Goal: Book appointment/travel/reservation

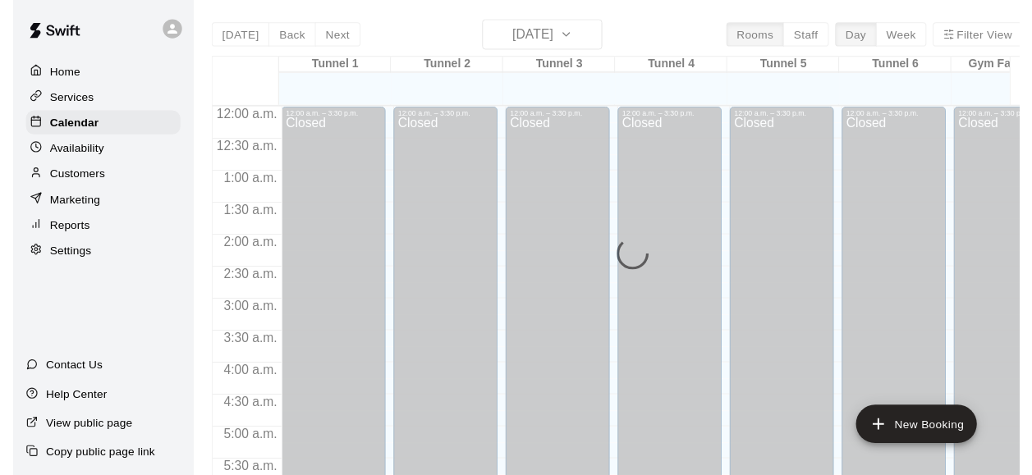
scroll to position [648, 0]
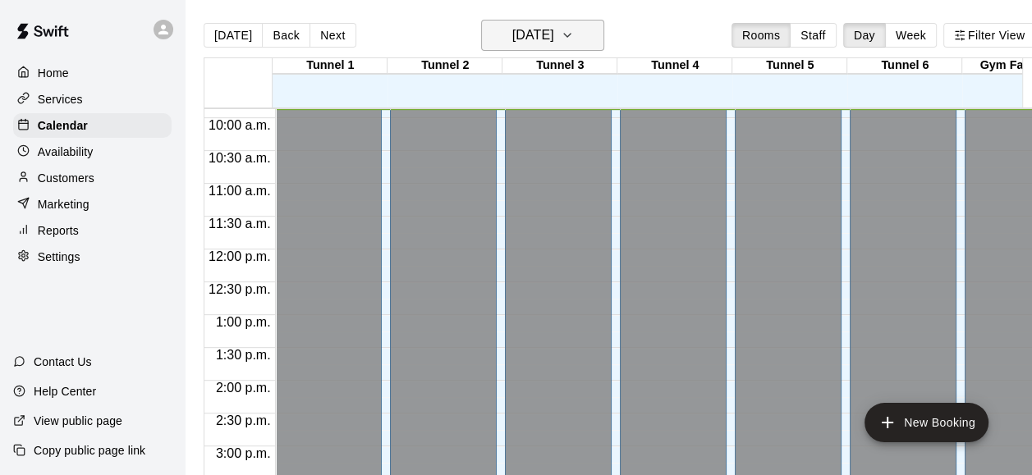
click at [554, 34] on h6 "[DATE]" at bounding box center [533, 35] width 42 height 23
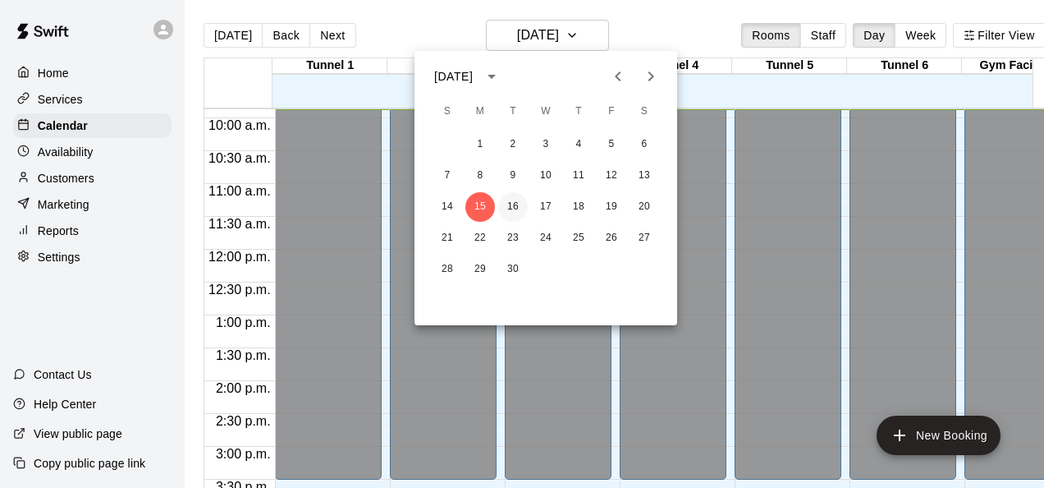
click at [517, 208] on button "16" at bounding box center [513, 207] width 30 height 30
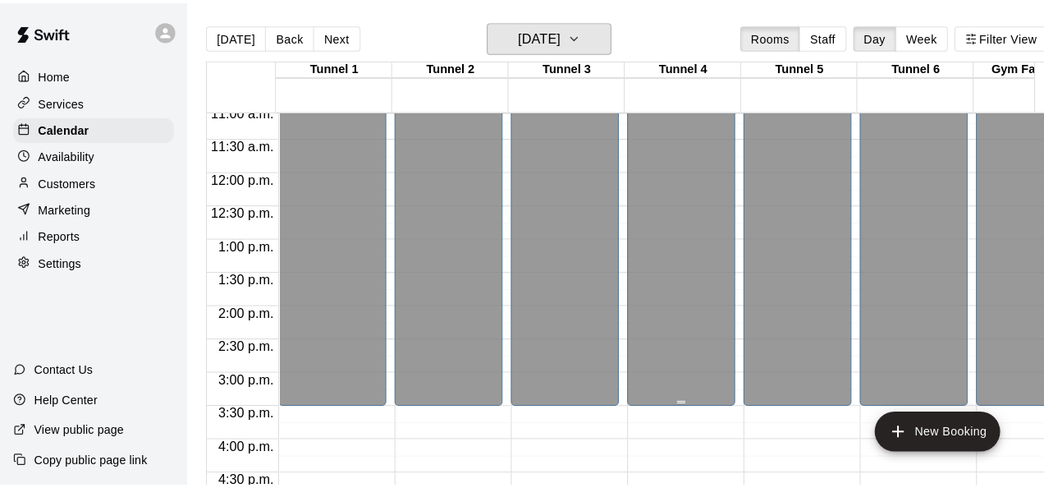
scroll to position [894, 0]
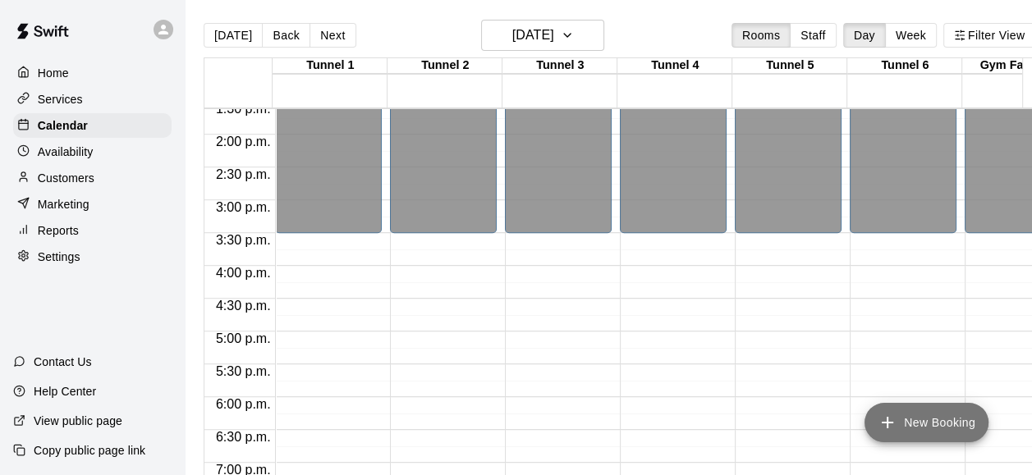
click at [925, 431] on button "New Booking" at bounding box center [926, 422] width 124 height 39
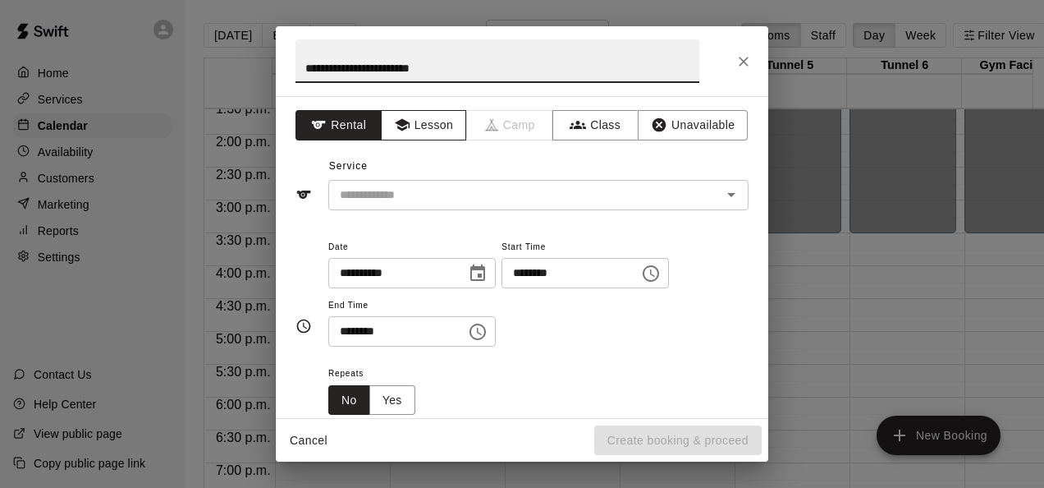
type input "**********"
click at [414, 126] on button "Lesson" at bounding box center [424, 125] width 86 height 30
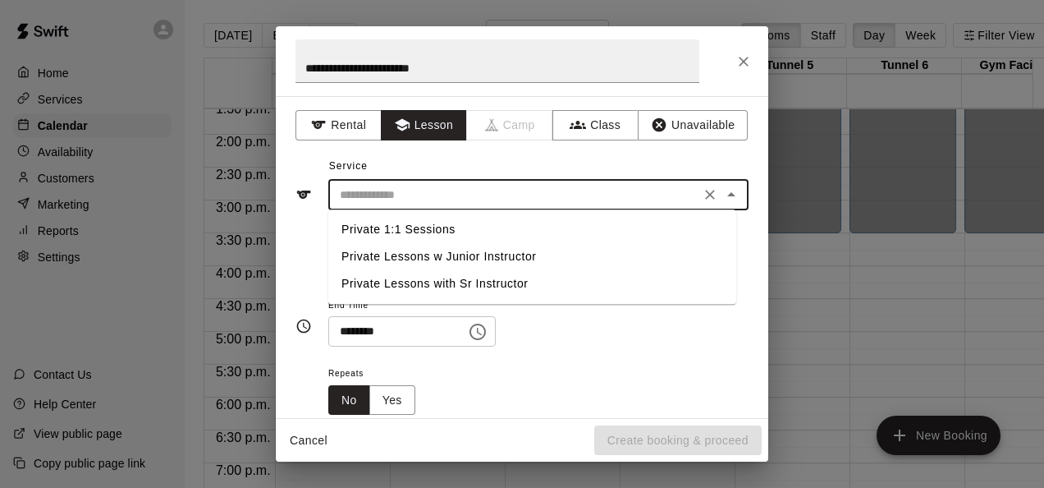
click at [449, 202] on input "text" at bounding box center [514, 195] width 362 height 21
click at [446, 226] on li "Private 1:1 Sessions" at bounding box center [532, 229] width 408 height 27
type input "**********"
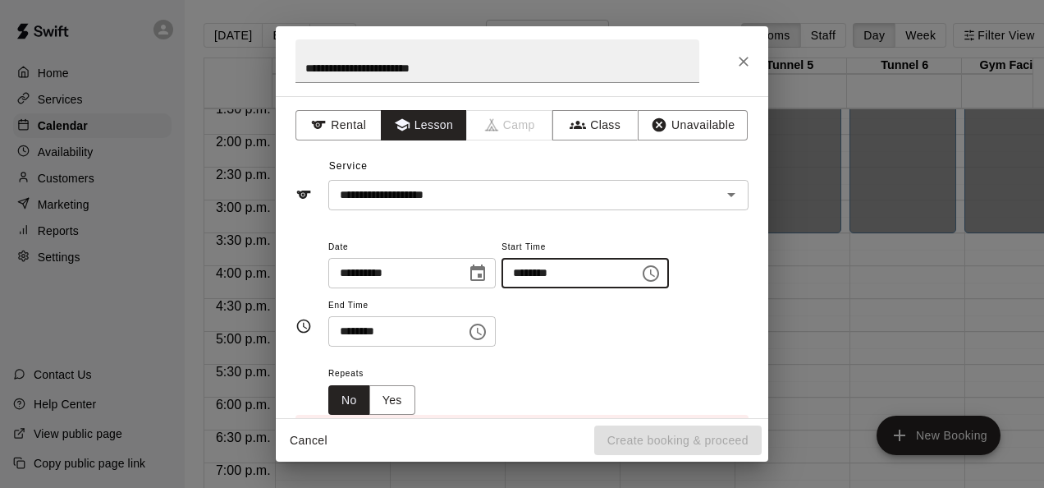
click at [536, 274] on input "********" at bounding box center [564, 273] width 126 height 30
type input "********"
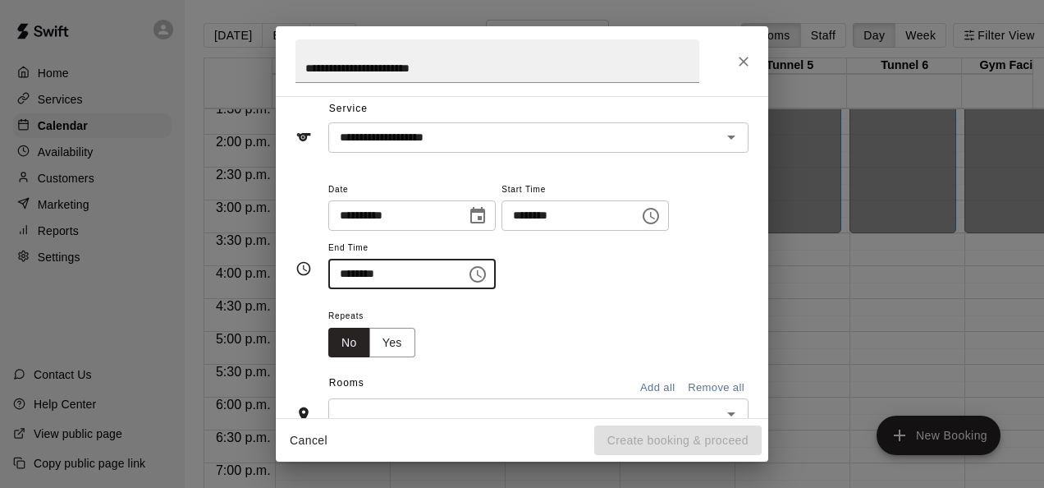
scroll to position [82, 0]
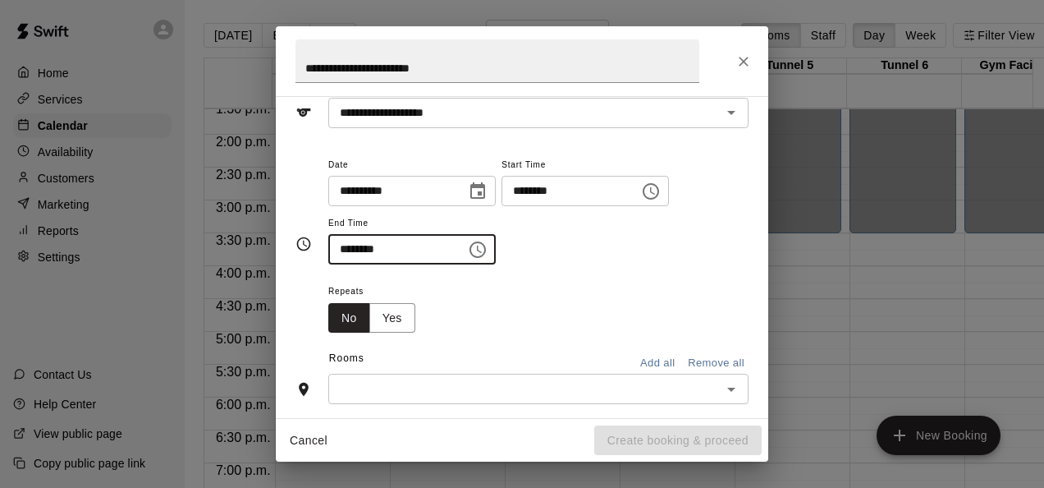
type input "********"
click at [581, 386] on input "text" at bounding box center [524, 388] width 383 height 21
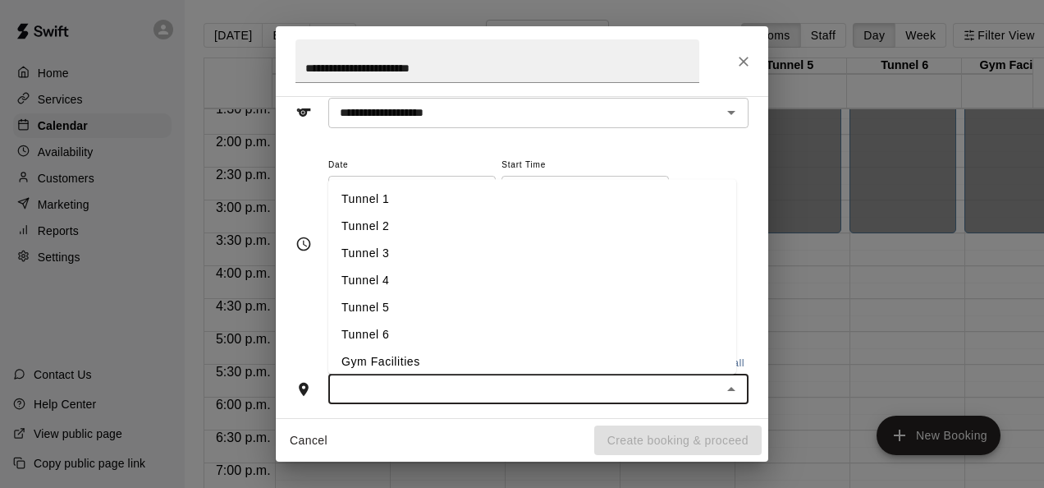
click at [419, 207] on li "Tunnel 1" at bounding box center [532, 198] width 408 height 27
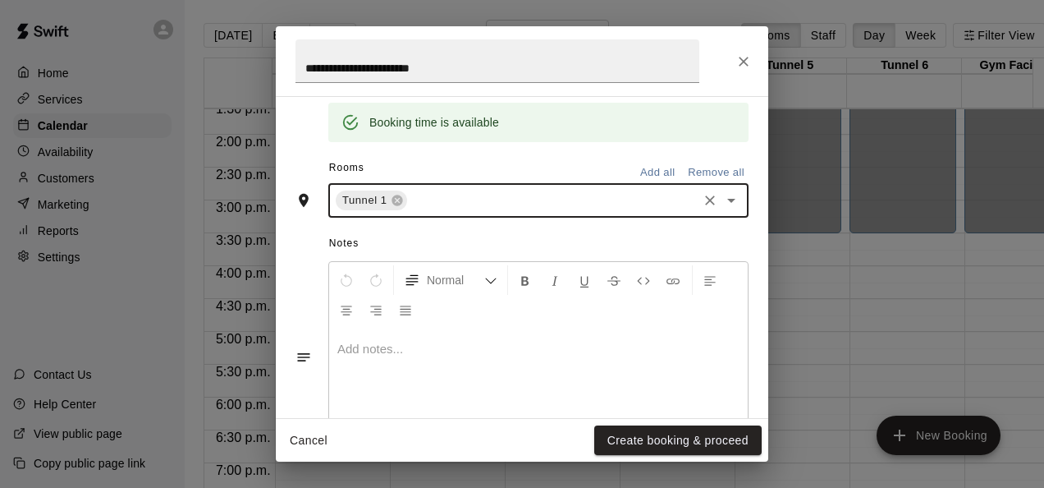
scroll to position [398, 0]
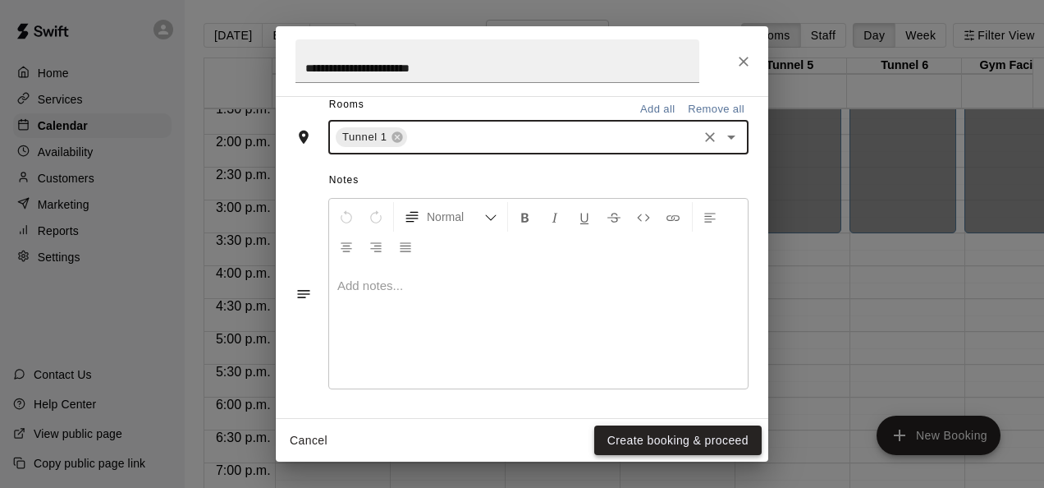
click at [661, 438] on button "Create booking & proceed" at bounding box center [677, 440] width 167 height 30
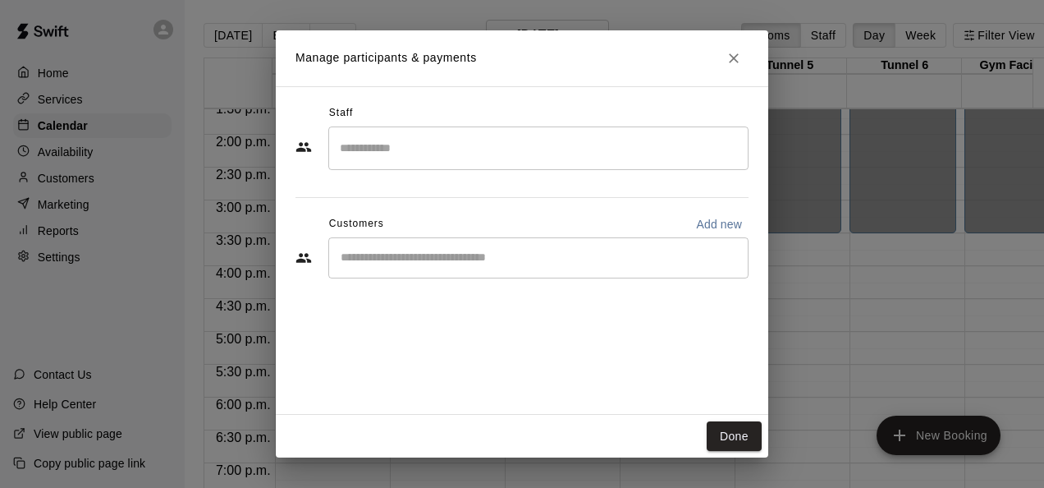
click at [465, 151] on input "Search staff" at bounding box center [538, 148] width 405 height 29
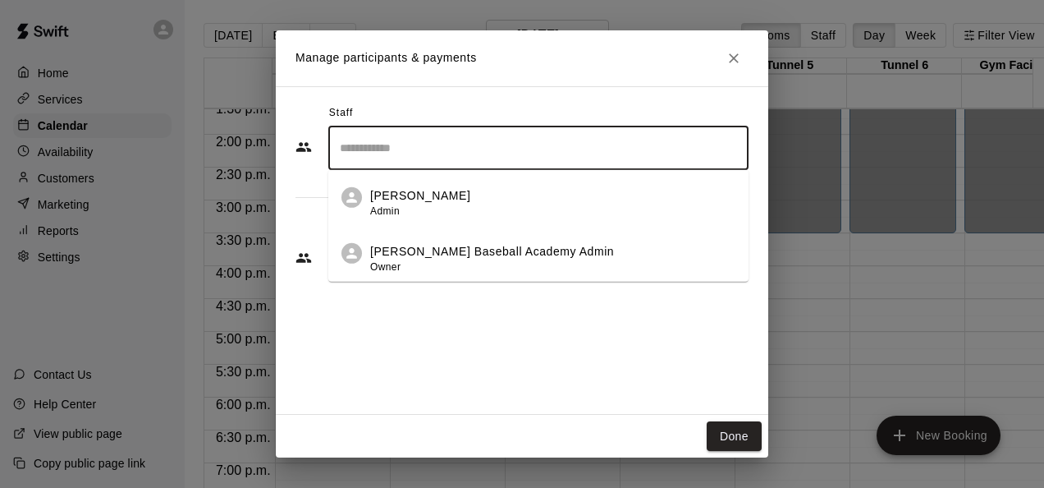
click at [402, 208] on div "[PERSON_NAME] Admin" at bounding box center [420, 203] width 100 height 32
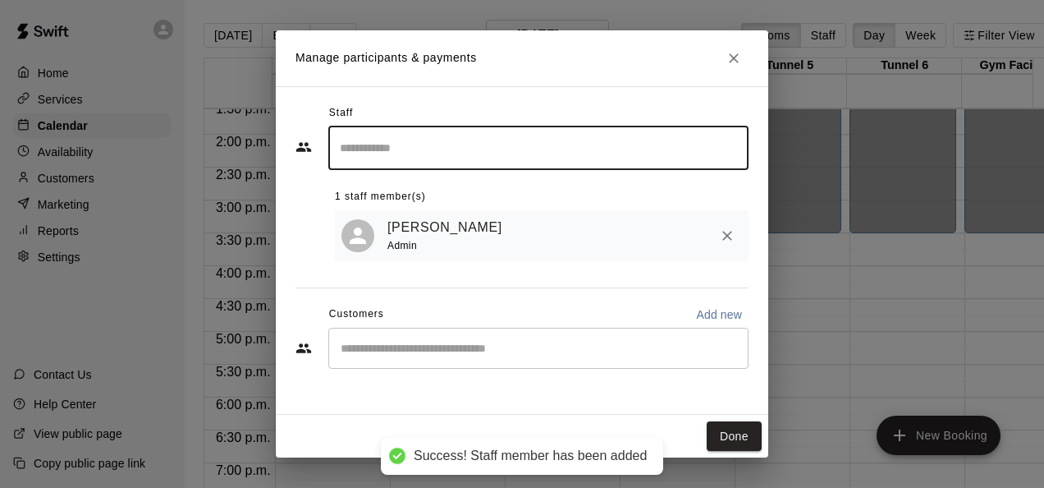
click at [456, 359] on div "​" at bounding box center [538, 347] width 420 height 41
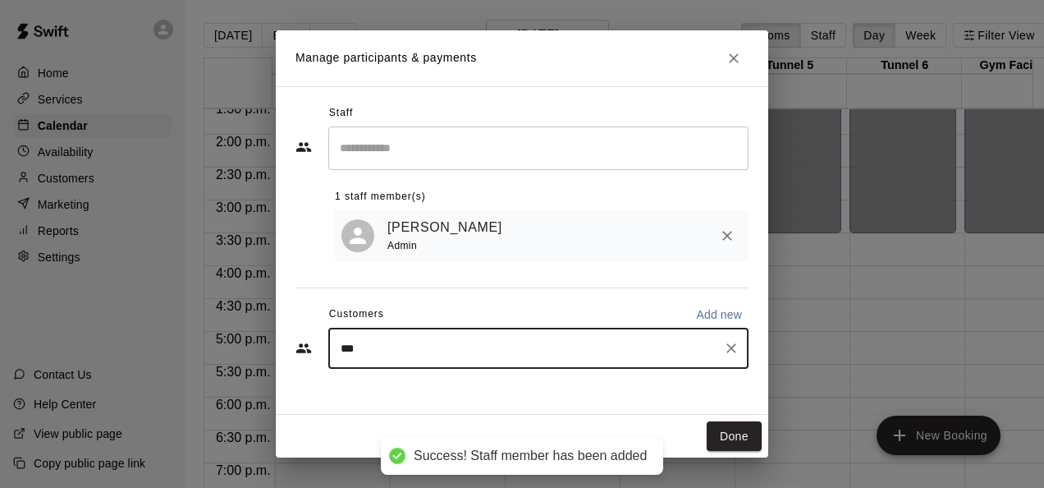
type input "****"
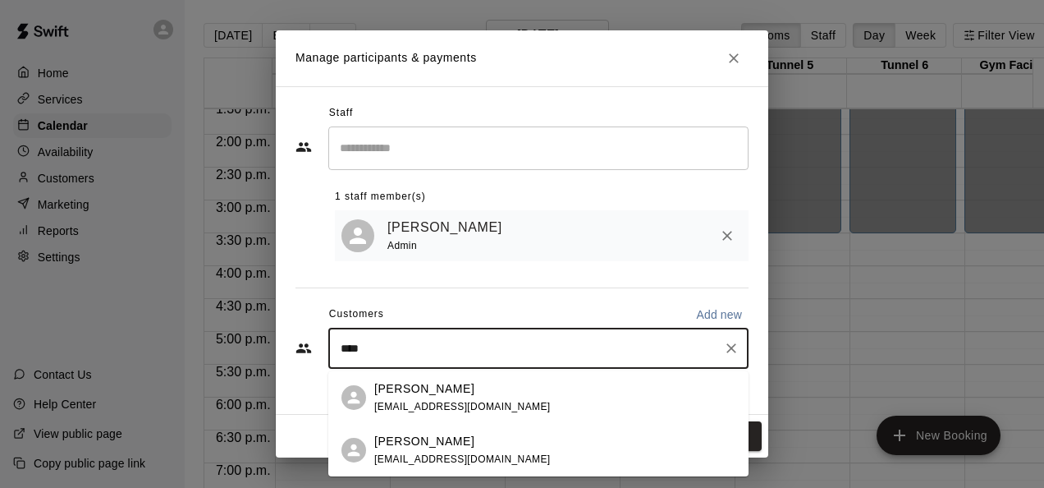
click at [481, 384] on div "[PERSON_NAME] [PERSON_NAME][EMAIL_ADDRESS][DOMAIN_NAME]" at bounding box center [554, 397] width 361 height 35
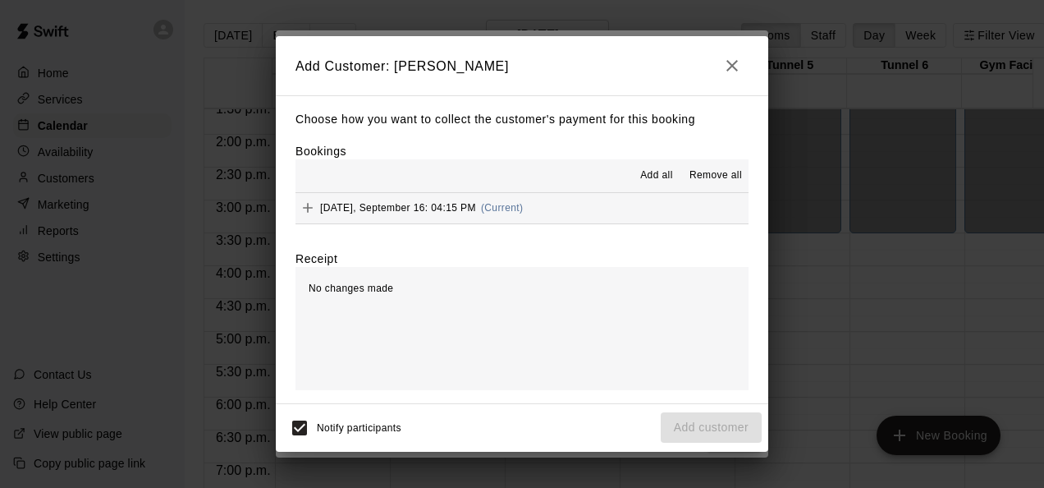
click at [666, 180] on span "Add all" at bounding box center [656, 175] width 33 height 16
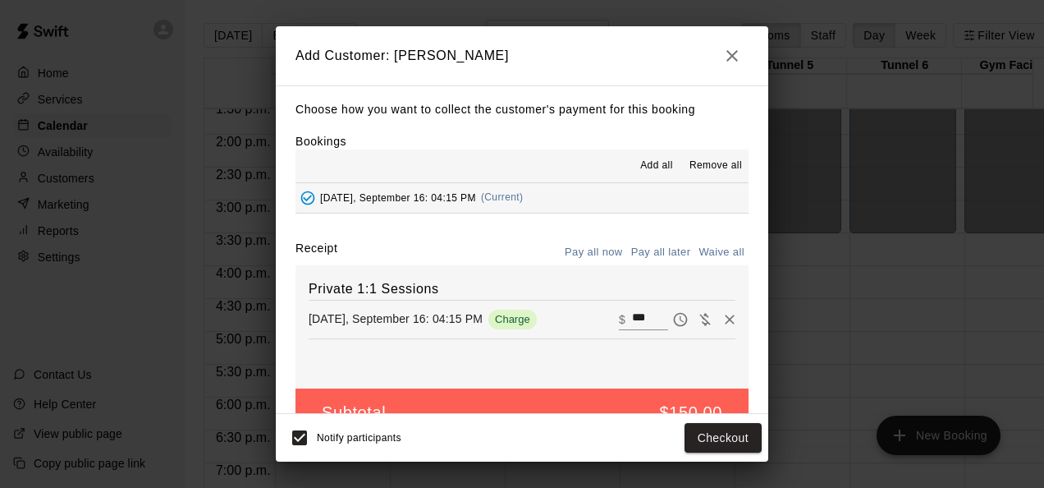
drag, startPoint x: 722, startPoint y: 254, endPoint x: 678, endPoint y: 249, distance: 44.7
click at [722, 254] on button "Waive all" at bounding box center [721, 252] width 54 height 25
type input "*"
click at [647, 248] on button "Pay all later" at bounding box center [661, 252] width 68 height 25
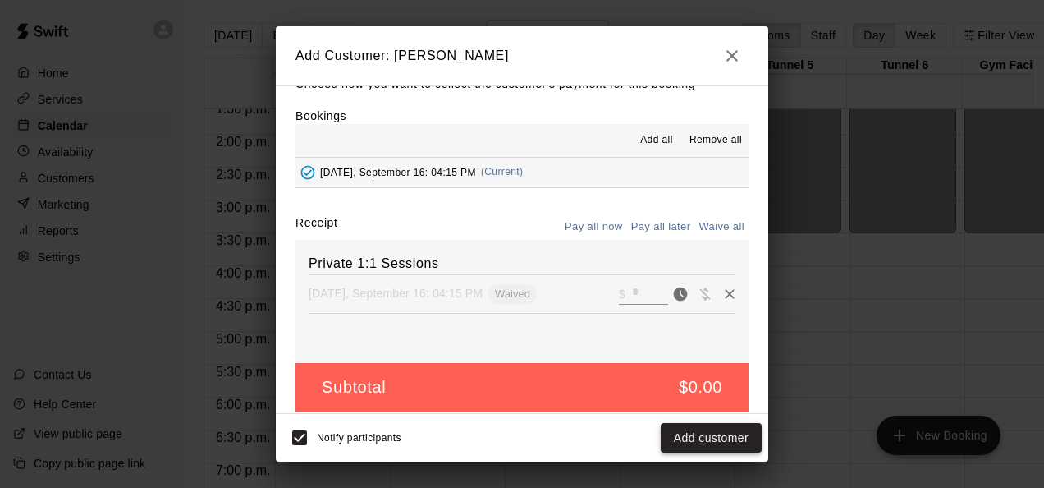
scroll to position [37, 0]
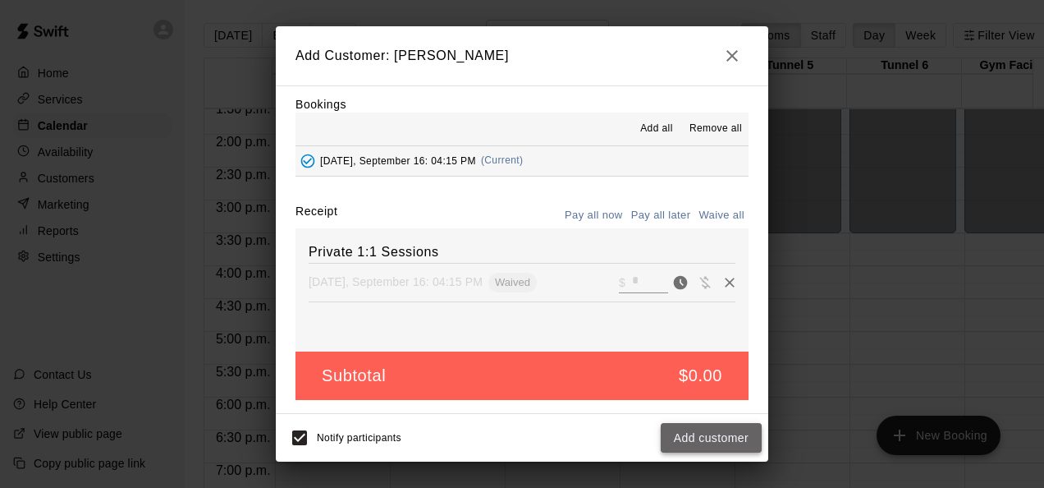
click at [704, 438] on button "Add customer" at bounding box center [711, 438] width 101 height 30
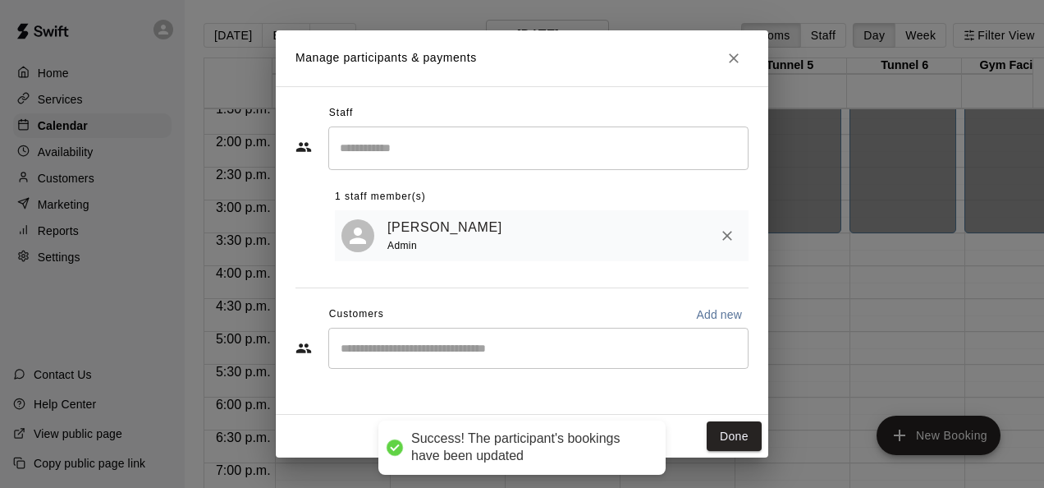
scroll to position [0, 0]
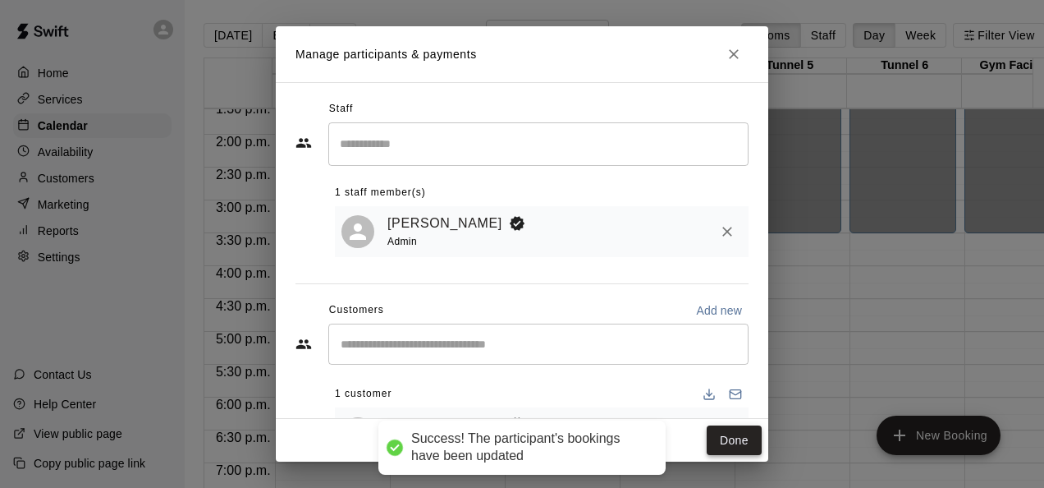
click at [744, 443] on button "Done" at bounding box center [734, 440] width 55 height 30
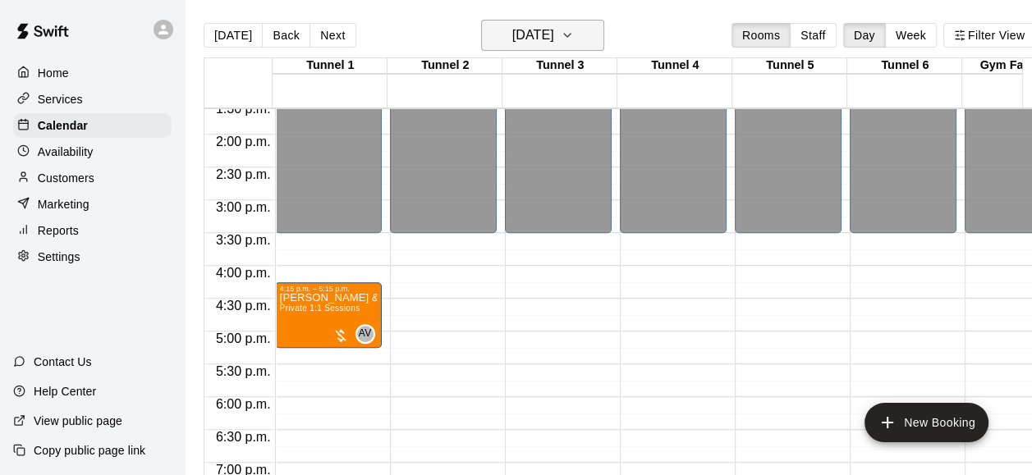
click at [554, 39] on h6 "[DATE]" at bounding box center [533, 35] width 42 height 23
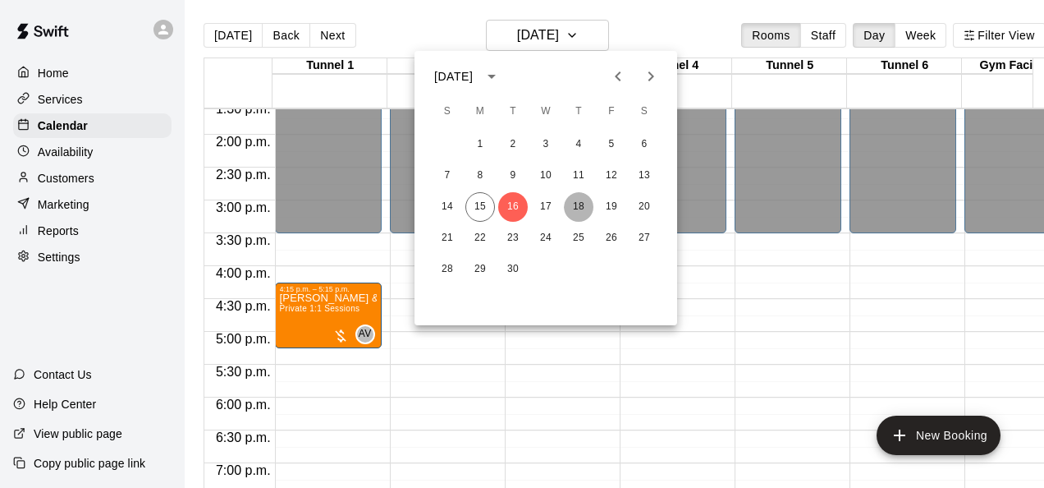
click at [578, 203] on button "18" at bounding box center [579, 207] width 30 height 30
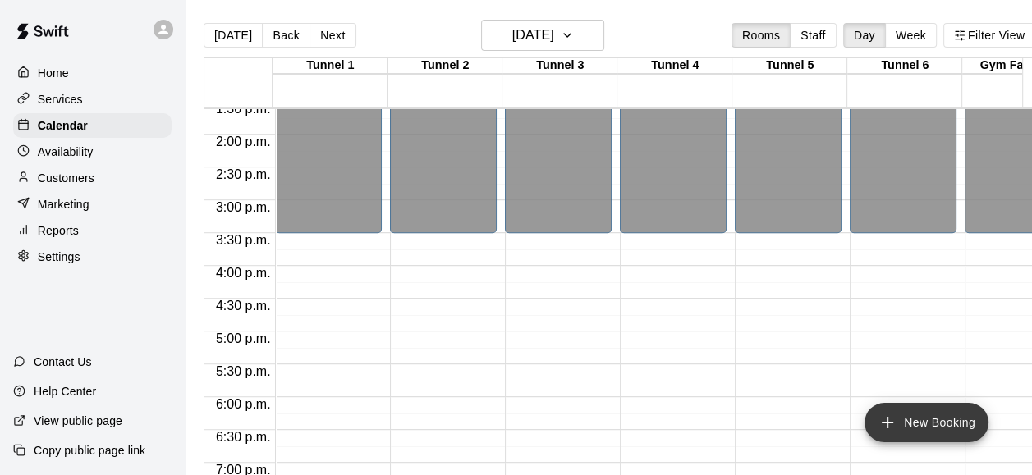
click at [915, 425] on button "New Booking" at bounding box center [926, 422] width 124 height 39
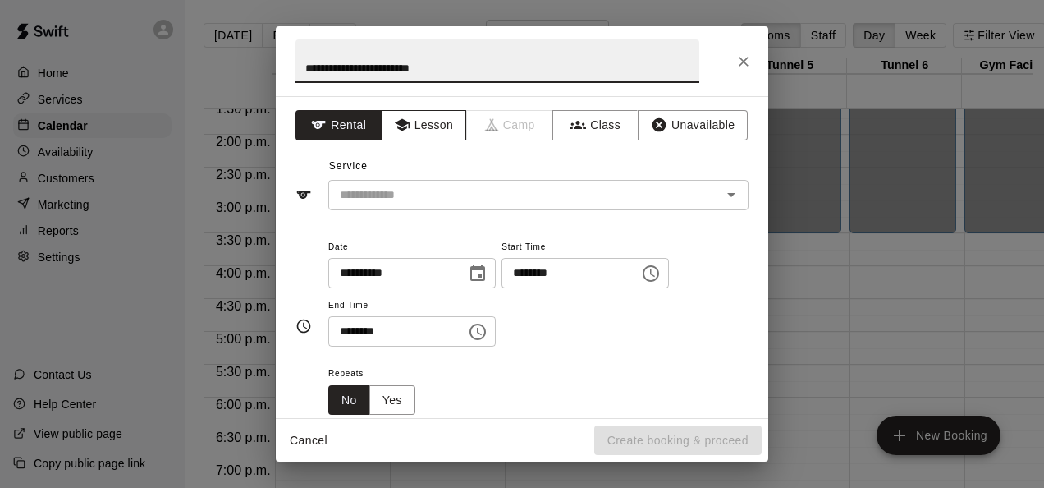
type input "**********"
click at [415, 133] on button "Lesson" at bounding box center [424, 125] width 86 height 30
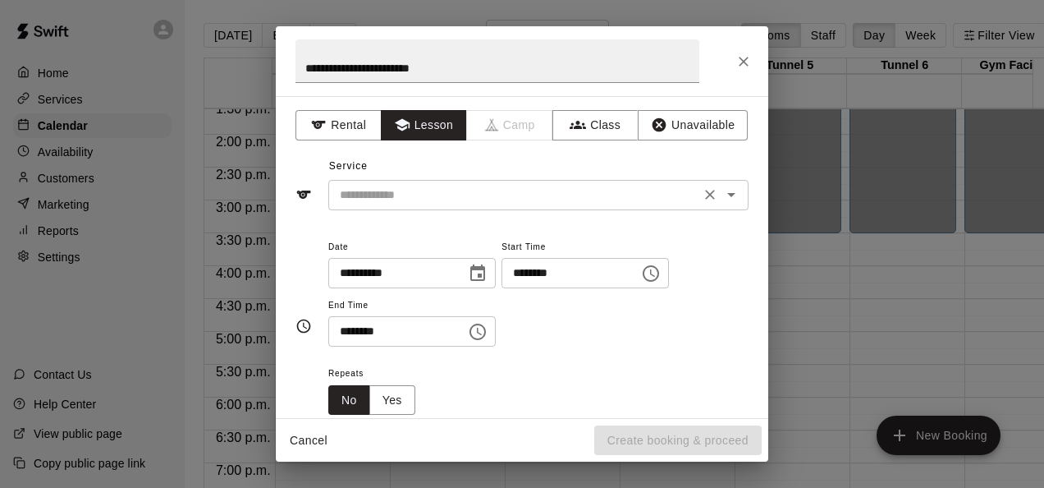
click at [419, 193] on input "text" at bounding box center [514, 195] width 362 height 21
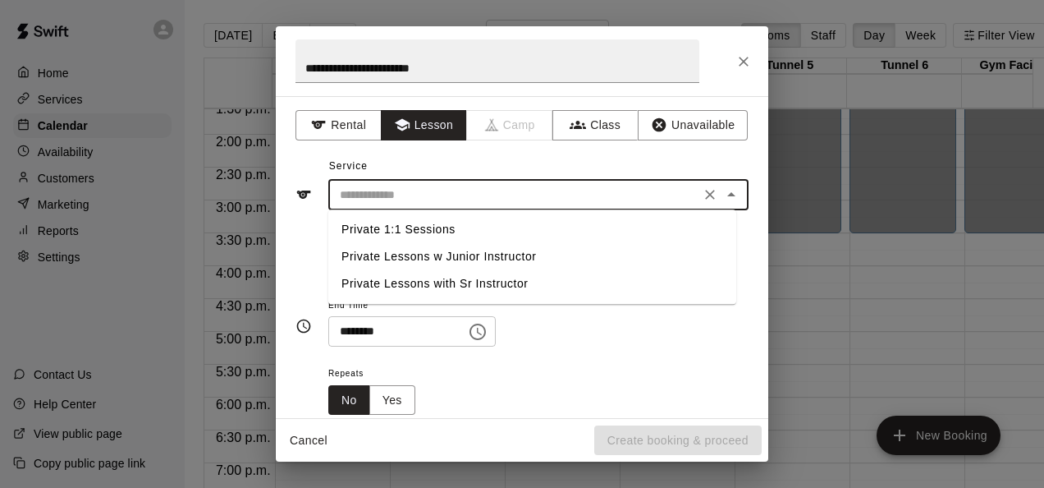
click at [419, 225] on li "Private 1:1 Sessions" at bounding box center [532, 229] width 408 height 27
type input "**********"
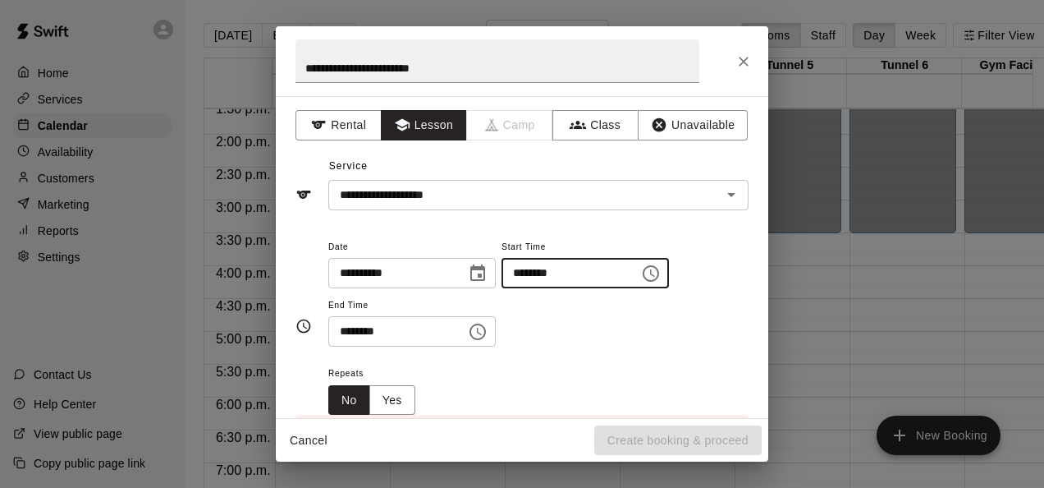
click at [539, 265] on input "********" at bounding box center [564, 273] width 126 height 30
type input "********"
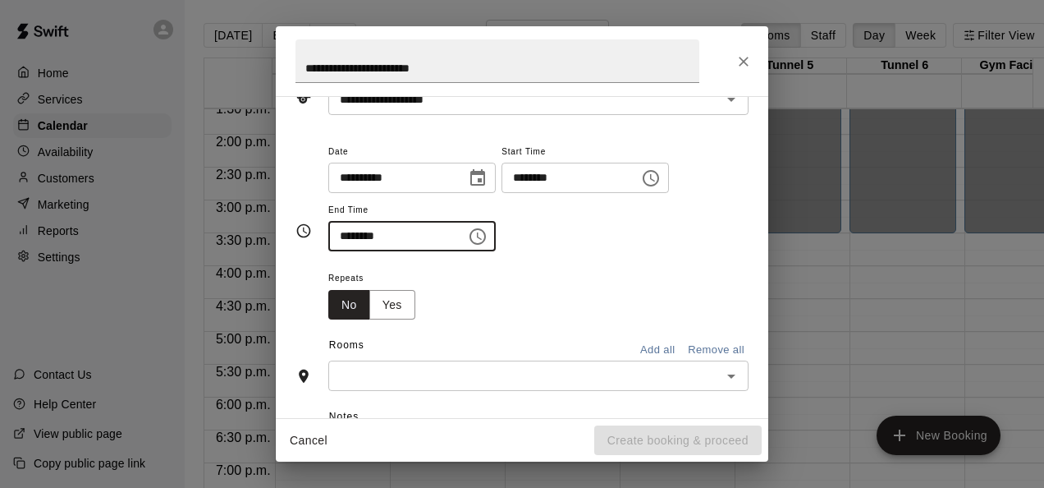
scroll to position [82, 0]
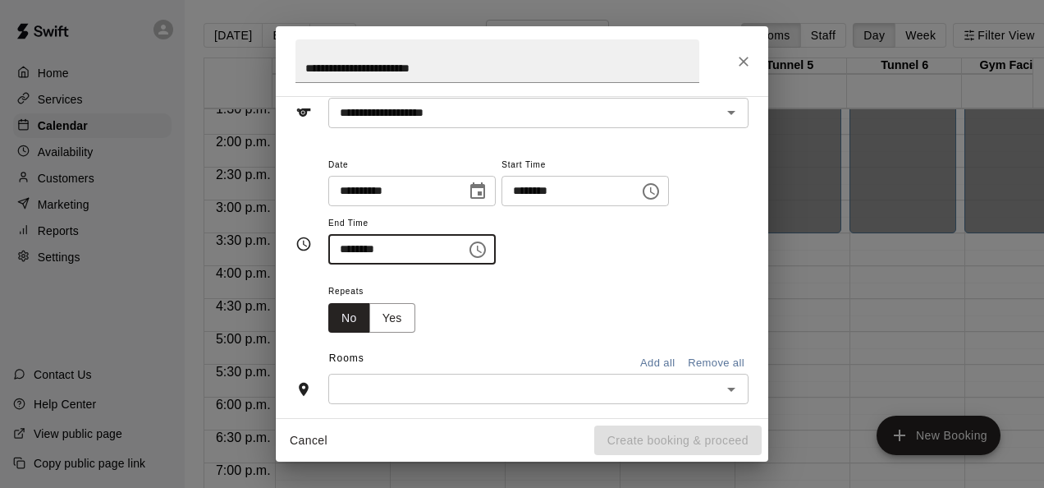
type input "********"
click at [482, 378] on input "text" at bounding box center [524, 388] width 383 height 21
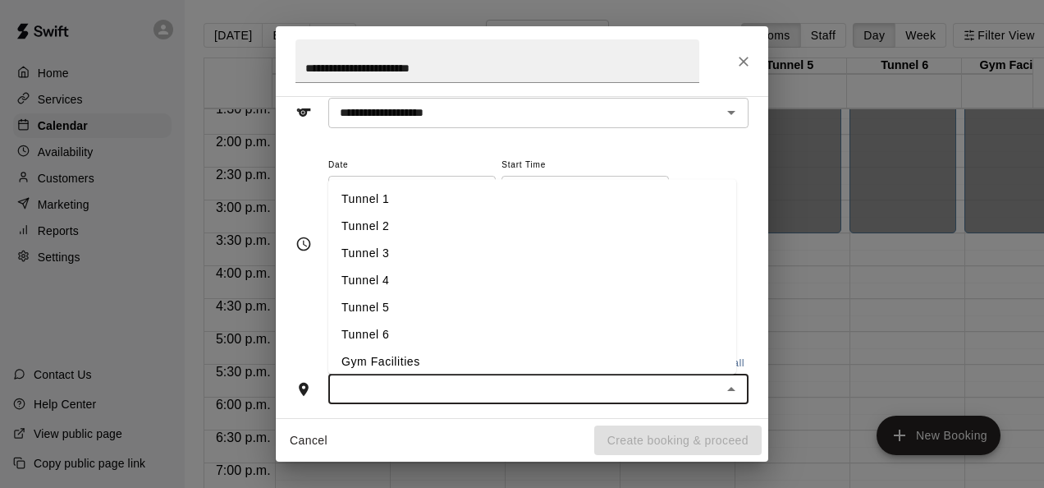
click at [421, 206] on li "Tunnel 1" at bounding box center [532, 198] width 408 height 27
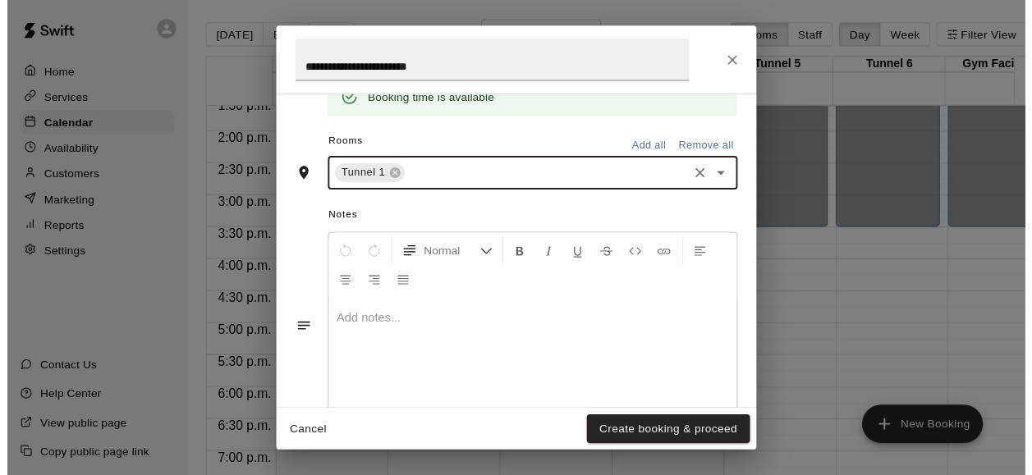
scroll to position [398, 0]
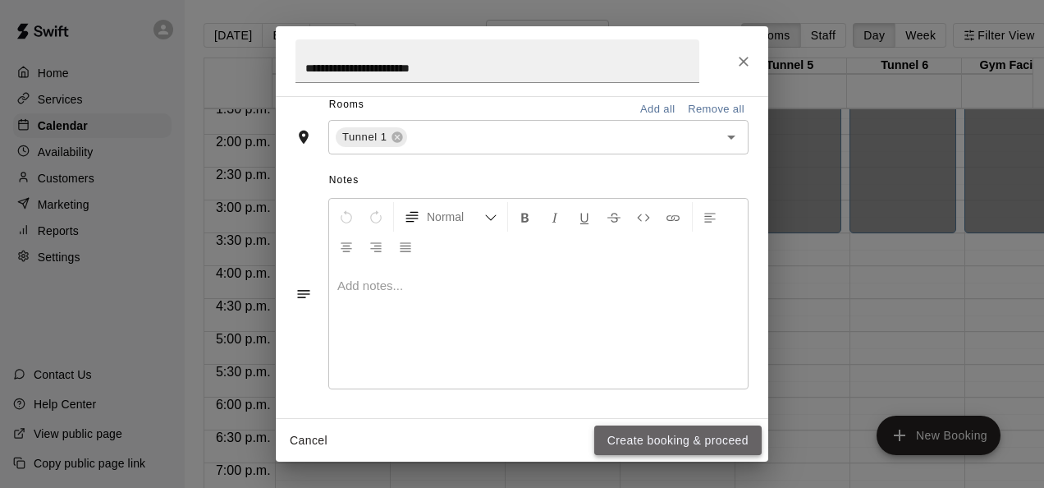
click at [687, 439] on button "Create booking & proceed" at bounding box center [677, 440] width 167 height 30
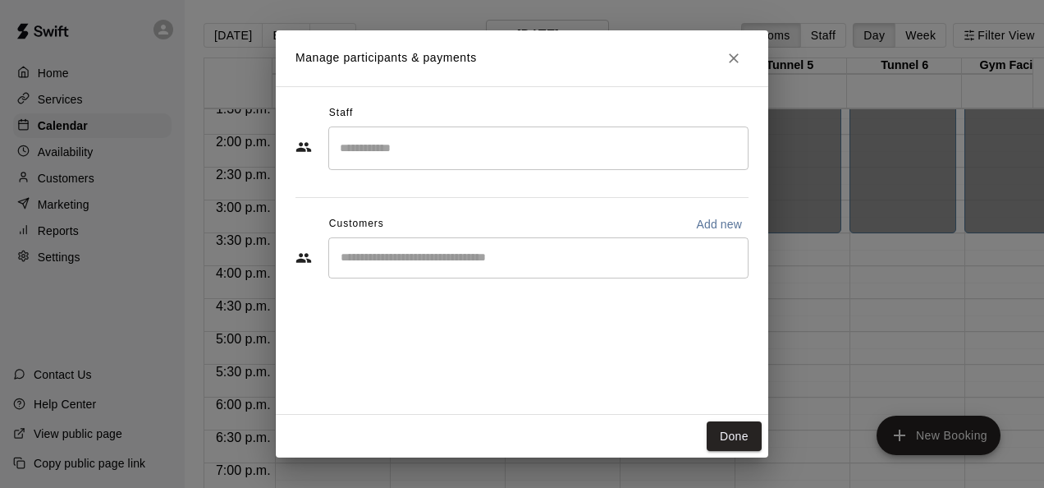
click at [469, 132] on div "​" at bounding box center [538, 147] width 420 height 43
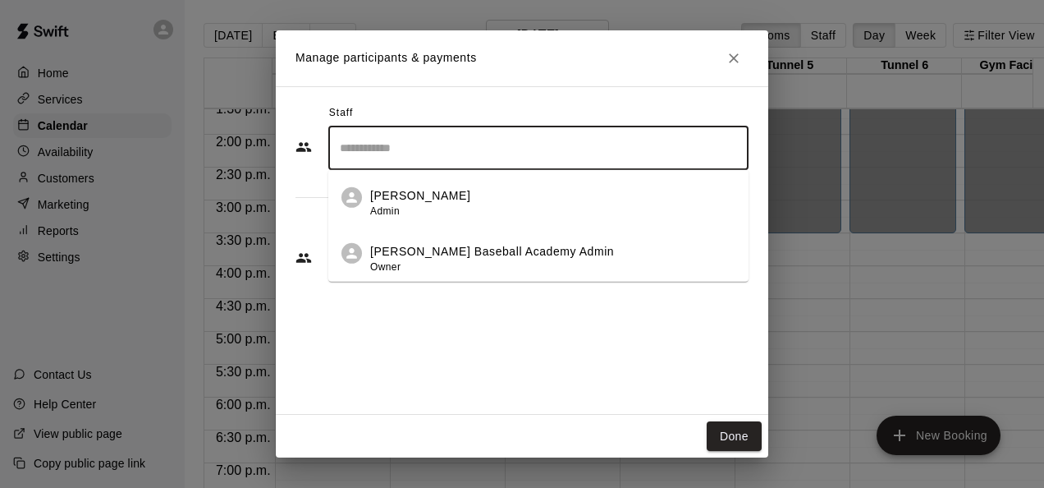
click at [428, 205] on div "[PERSON_NAME] Admin" at bounding box center [420, 203] width 100 height 32
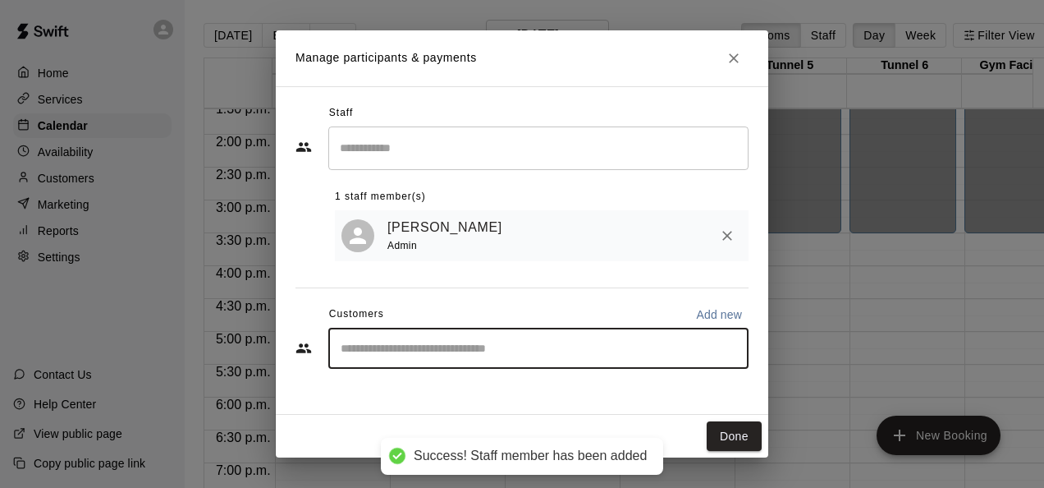
click at [434, 355] on input "Start typing to search customers..." at bounding box center [538, 348] width 405 height 16
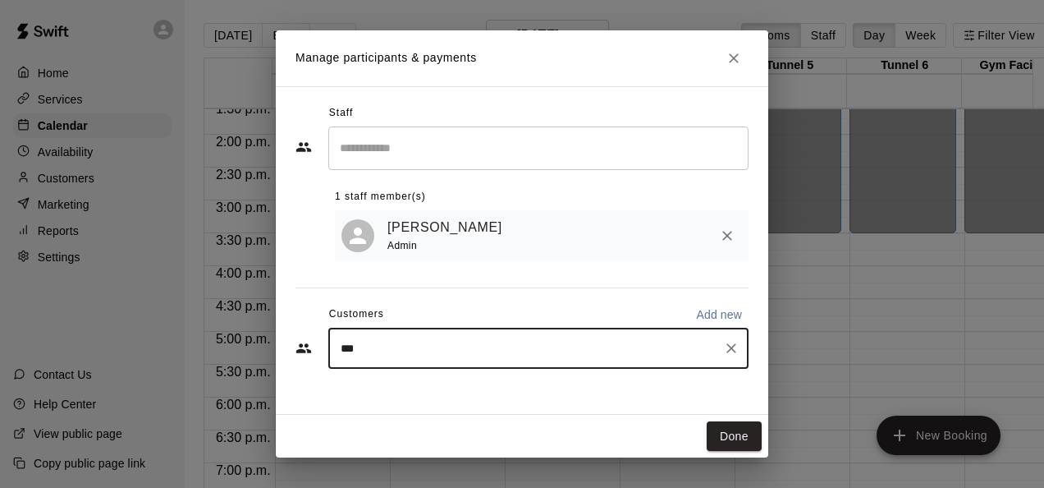
type input "****"
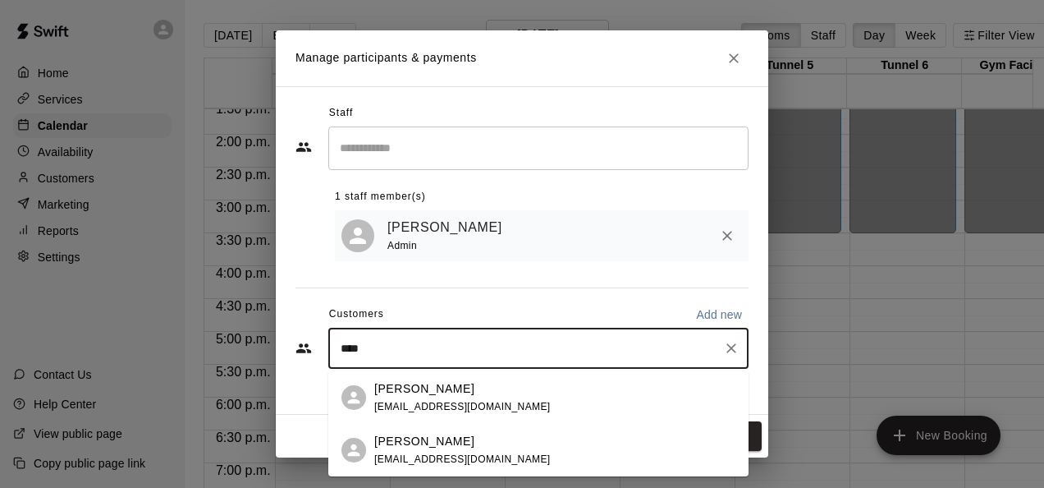
click at [430, 402] on span "[EMAIL_ADDRESS][DOMAIN_NAME]" at bounding box center [462, 406] width 176 height 11
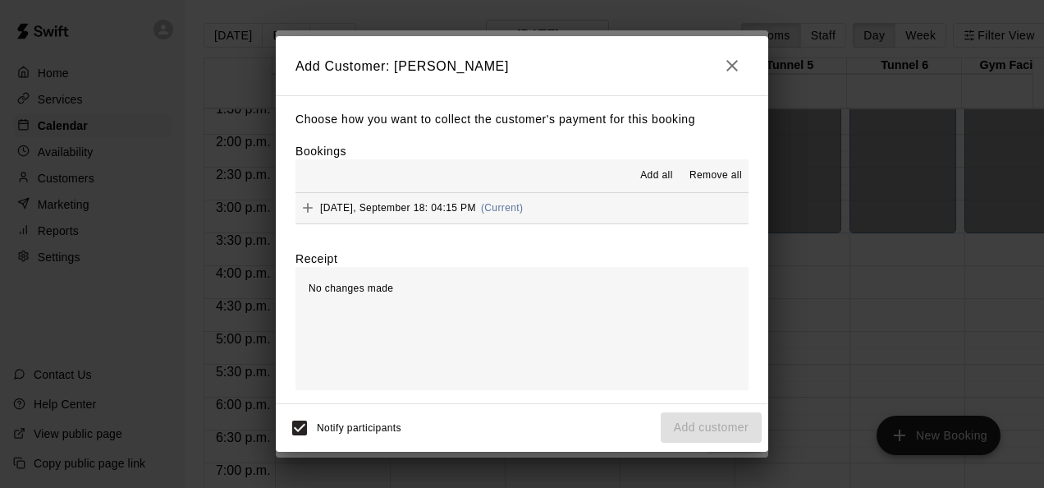
click at [658, 177] on span "Add all" at bounding box center [656, 175] width 33 height 16
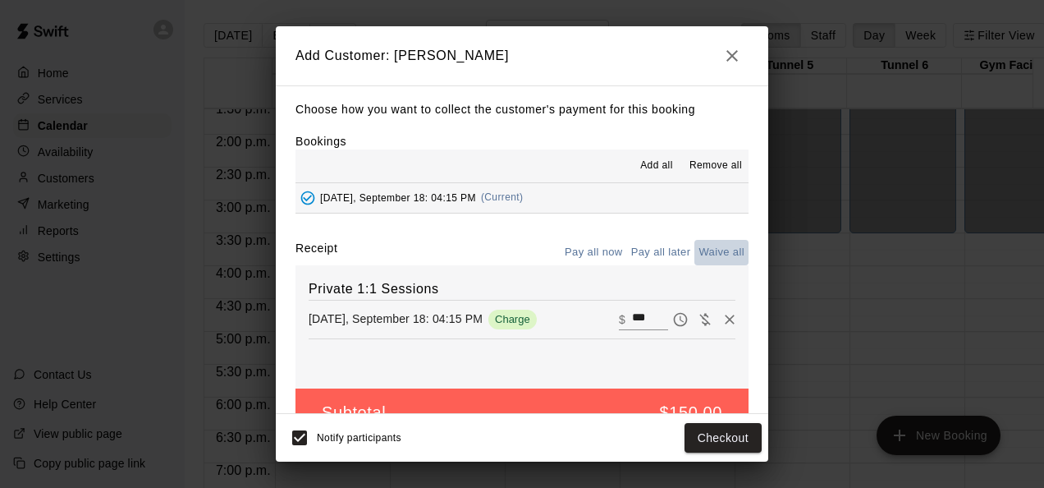
click at [709, 247] on button "Waive all" at bounding box center [721, 252] width 54 height 25
type input "*"
click at [652, 248] on button "Pay all later" at bounding box center [661, 252] width 68 height 25
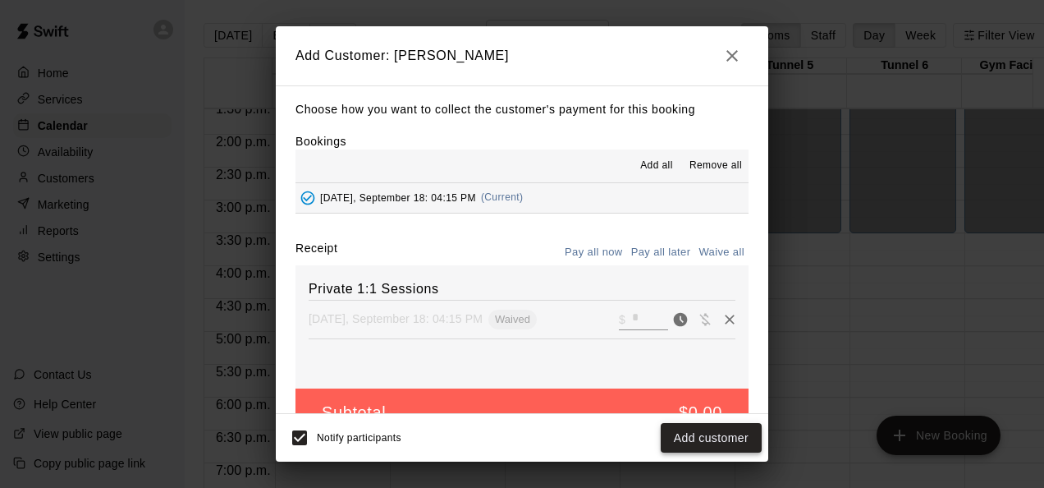
click at [699, 436] on button "Add customer" at bounding box center [711, 438] width 101 height 30
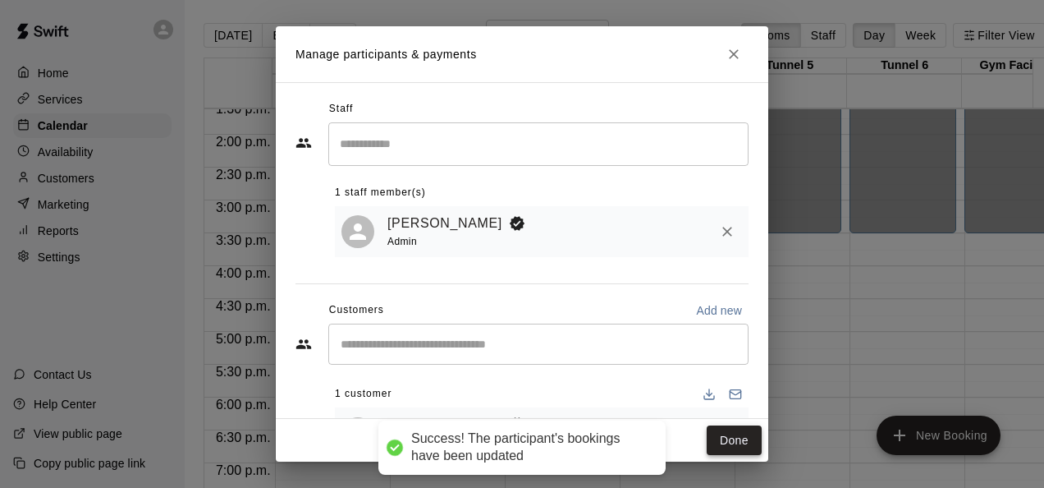
click at [746, 438] on button "Done" at bounding box center [734, 440] width 55 height 30
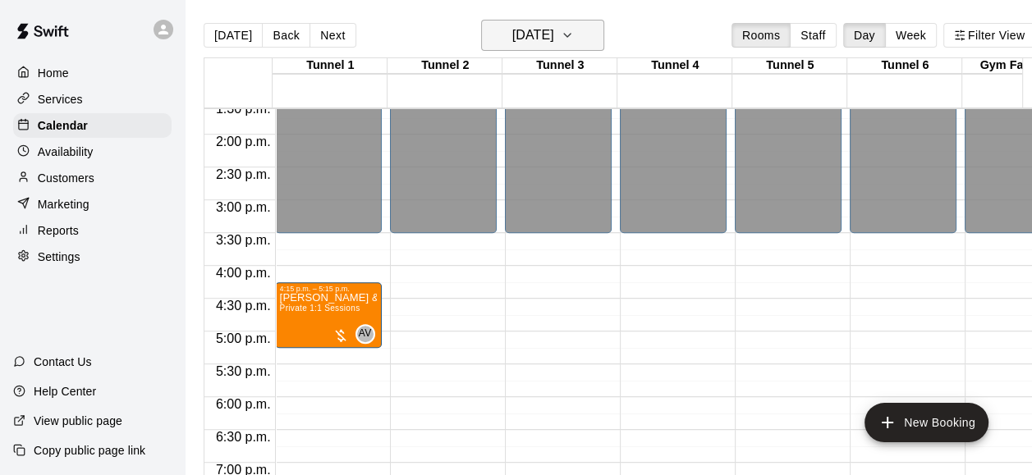
click at [574, 38] on icon "button" at bounding box center [567, 35] width 13 height 20
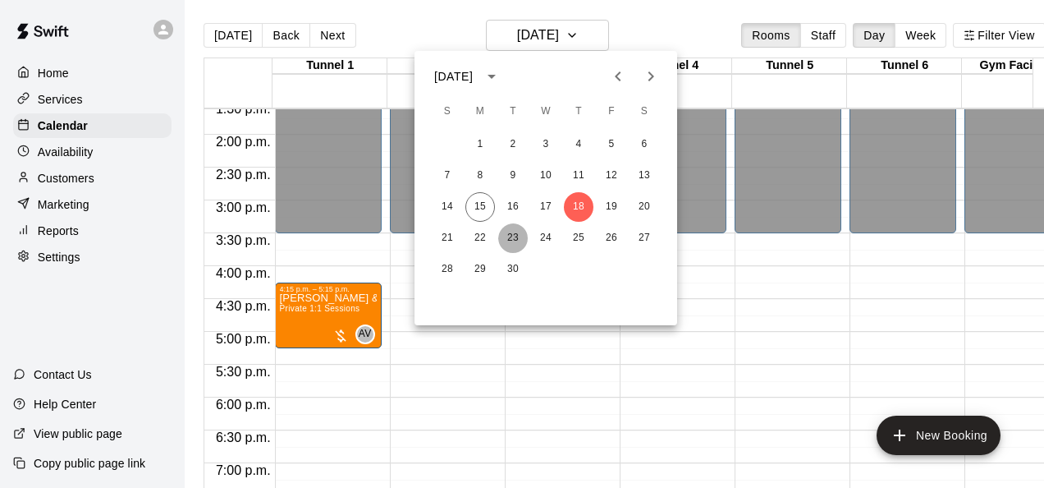
click at [505, 238] on button "23" at bounding box center [513, 238] width 30 height 30
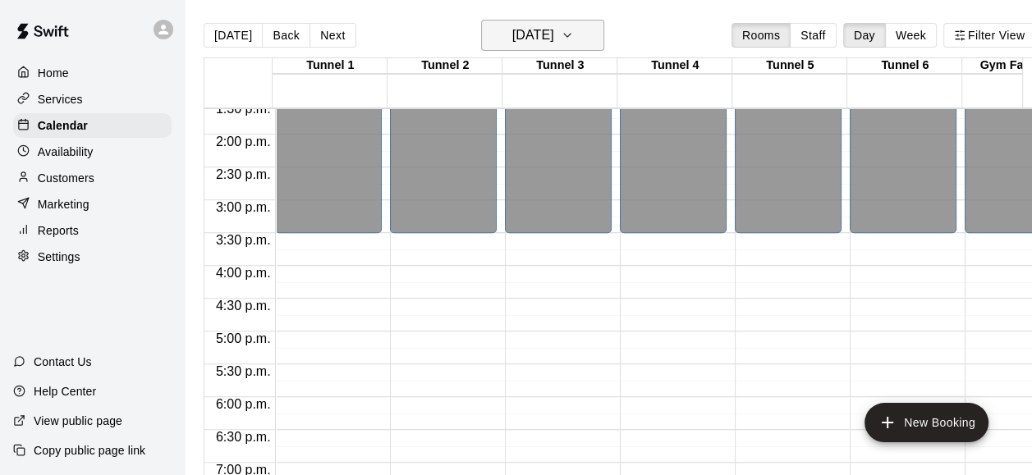
click at [574, 38] on icon "button" at bounding box center [567, 35] width 13 height 20
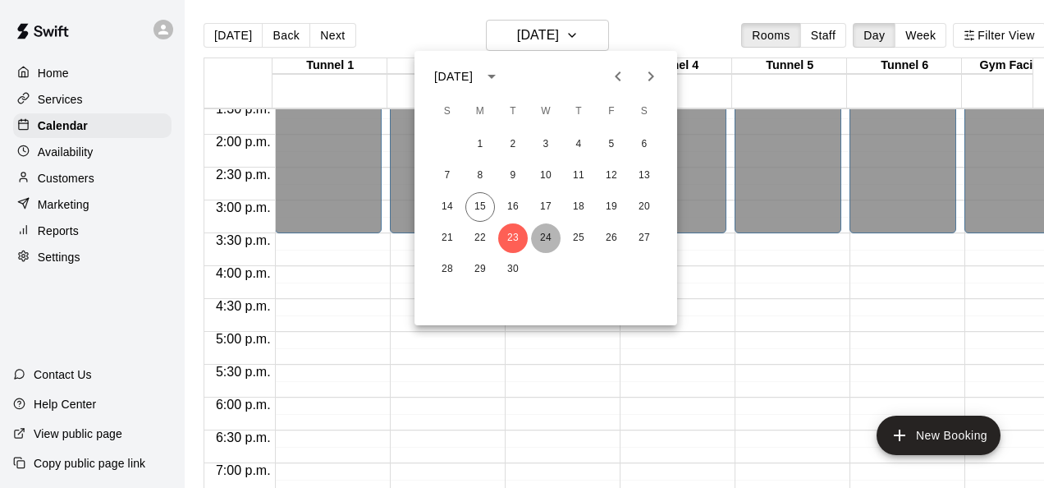
click at [539, 244] on button "24" at bounding box center [546, 238] width 30 height 30
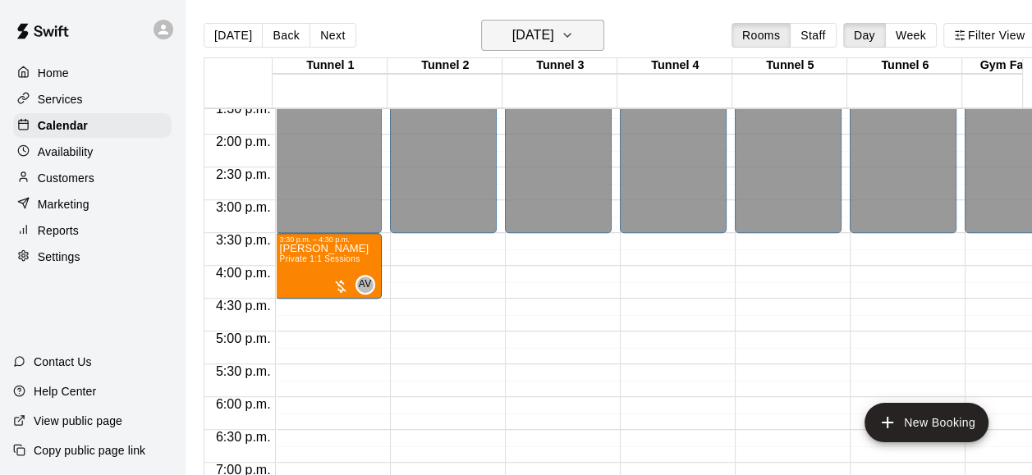
click at [554, 32] on h6 "[DATE]" at bounding box center [533, 35] width 42 height 23
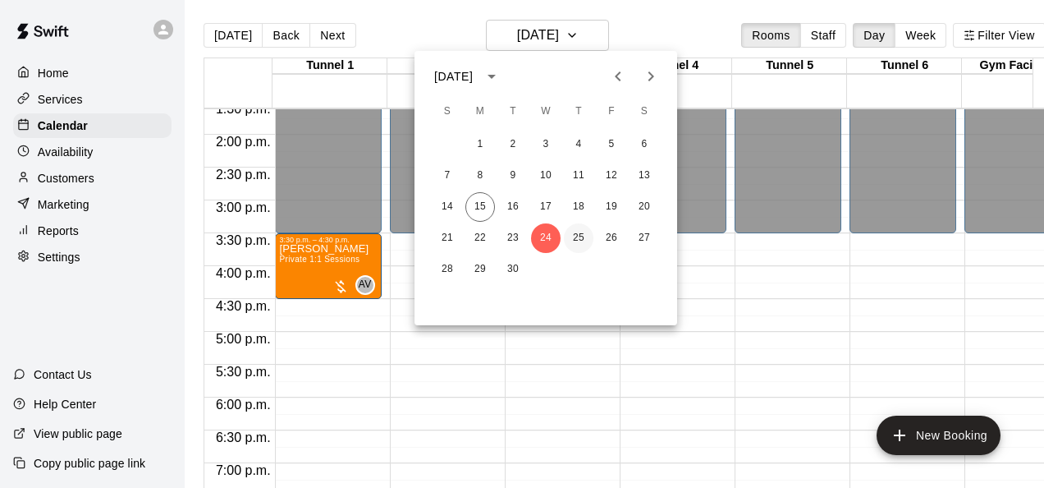
click at [586, 240] on button "25" at bounding box center [579, 238] width 30 height 30
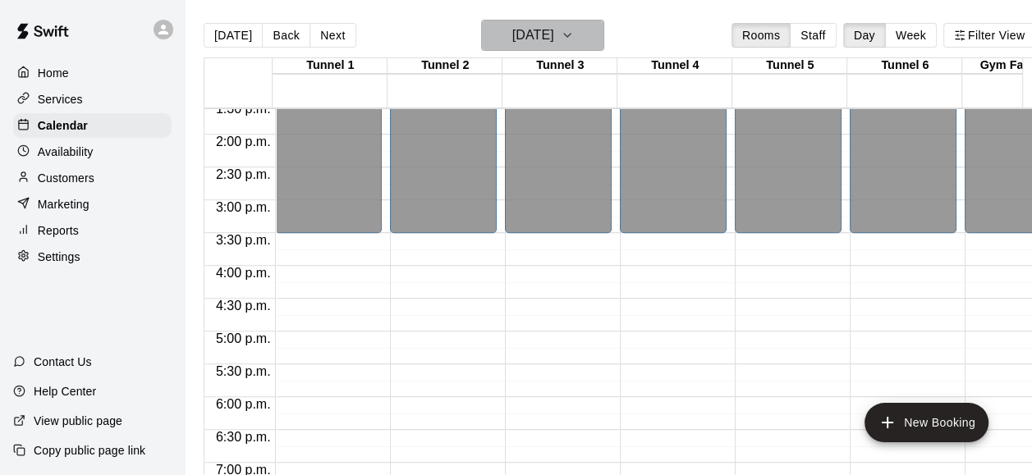
click at [604, 28] on button "[DATE]" at bounding box center [542, 35] width 123 height 31
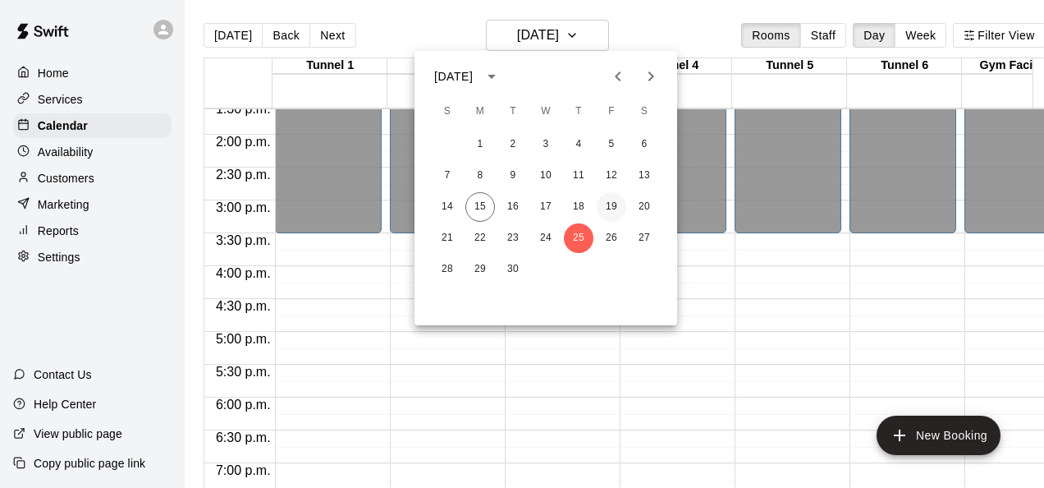
click at [611, 213] on button "19" at bounding box center [612, 207] width 30 height 30
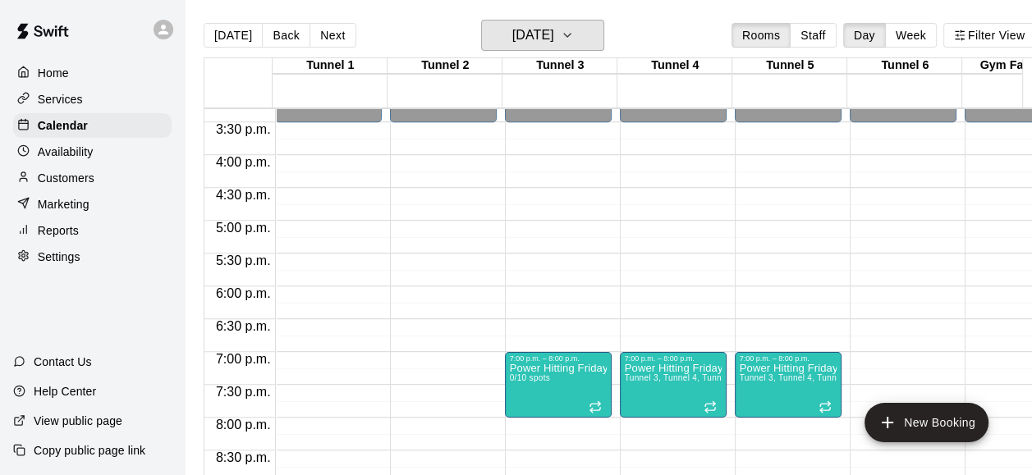
scroll to position [976, 0]
